Goal: Task Accomplishment & Management: Manage account settings

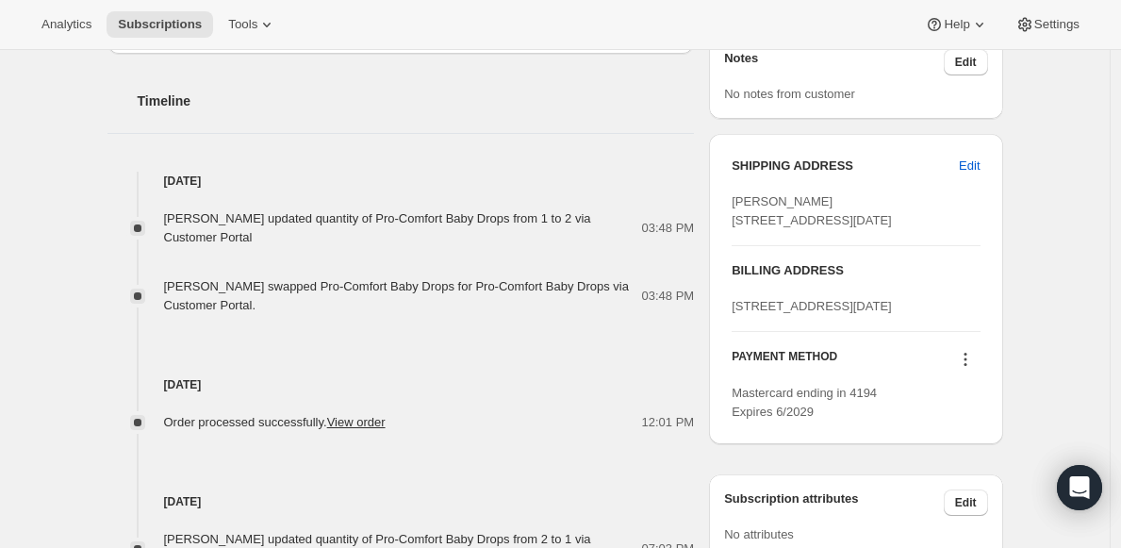
scroll to position [815, 0]
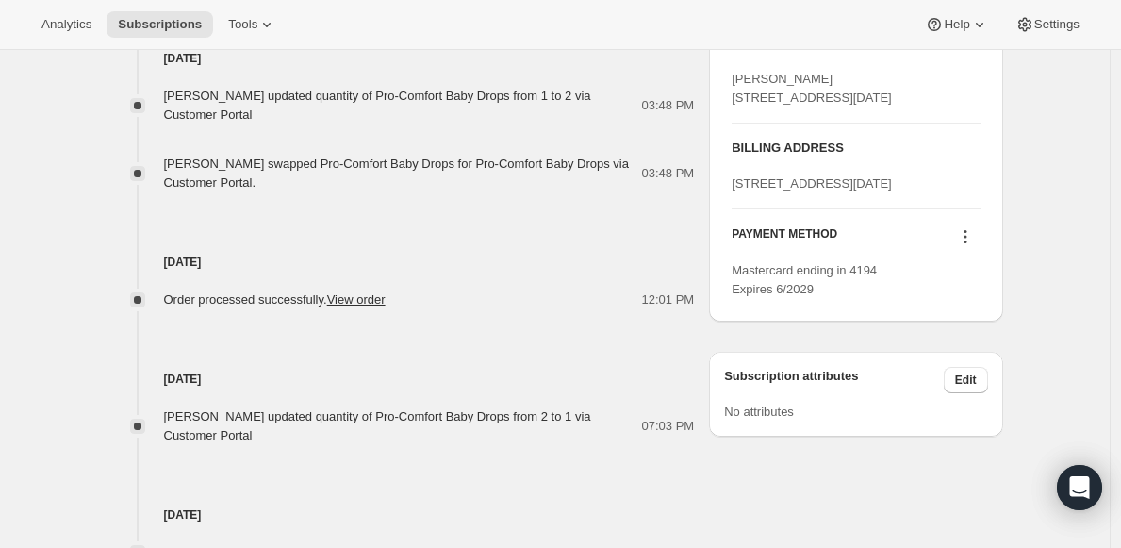
drag, startPoint x: 602, startPoint y: 414, endPoint x: 644, endPoint y: 428, distance: 44.7
click at [629, 423] on div "Siobhan Fazackerley updated quantity of Pro-Comfort Baby Drops from 2 to 1 via …" at bounding box center [403, 426] width 478 height 38
click at [604, 329] on div "Sep 2, 2025 Siobhan Fazackerley updated quantity of Pro-Comfort Baby Drops from…" at bounding box center [402, 377] width 588 height 136
